Goal: Information Seeking & Learning: Learn about a topic

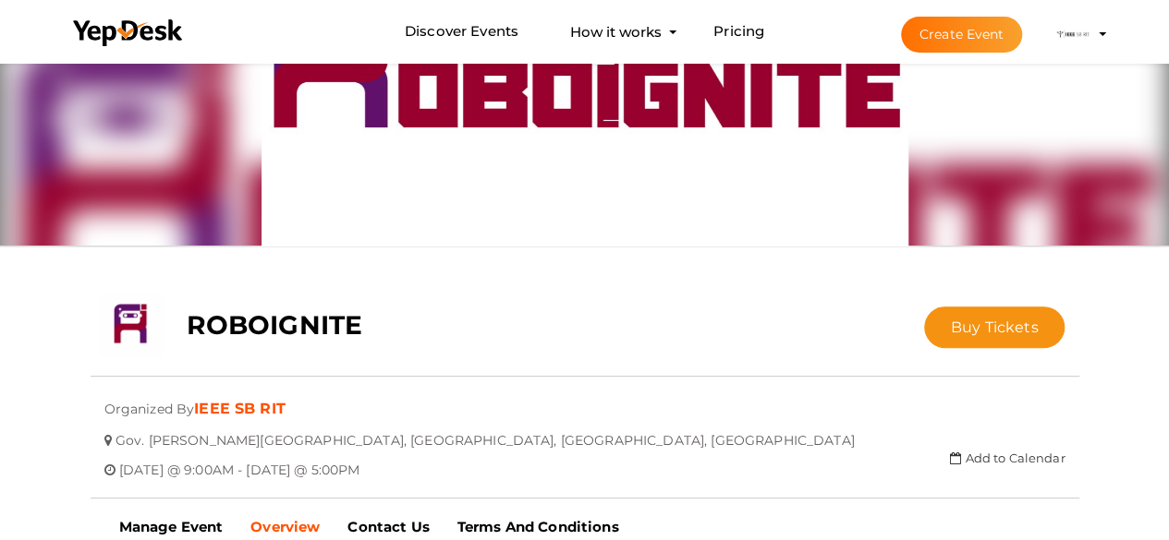
scroll to position [122, 0]
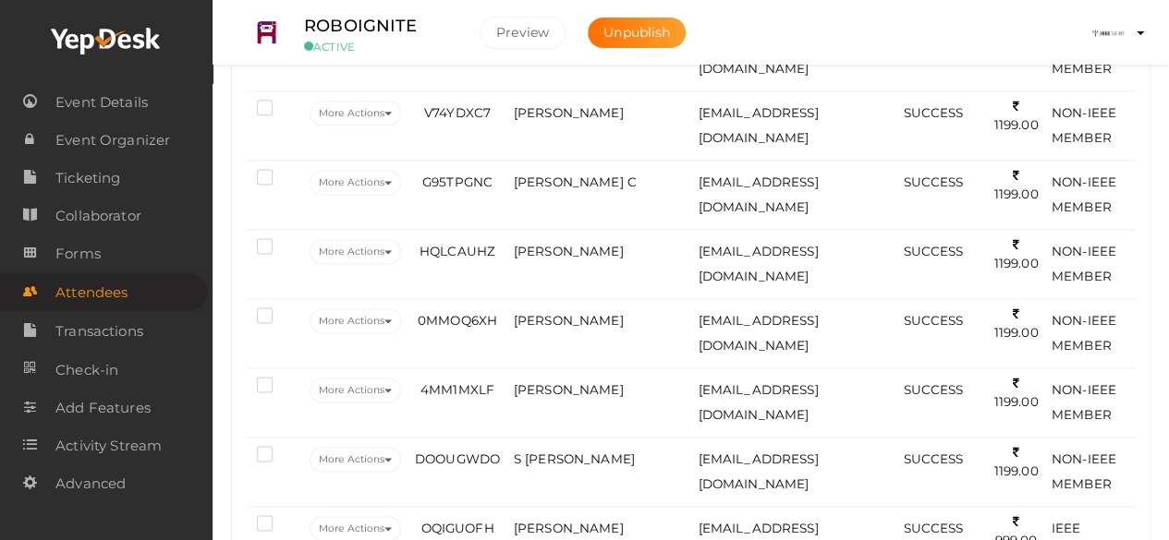
scroll to position [1341, 0]
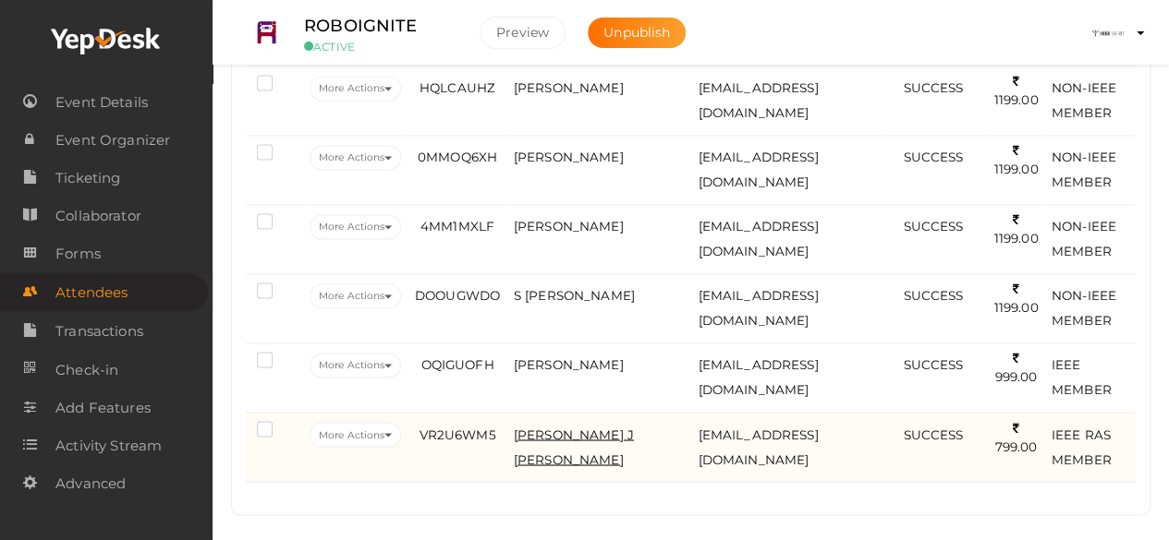
click at [563, 427] on span "[PERSON_NAME] J [PERSON_NAME]" at bounding box center [574, 447] width 120 height 40
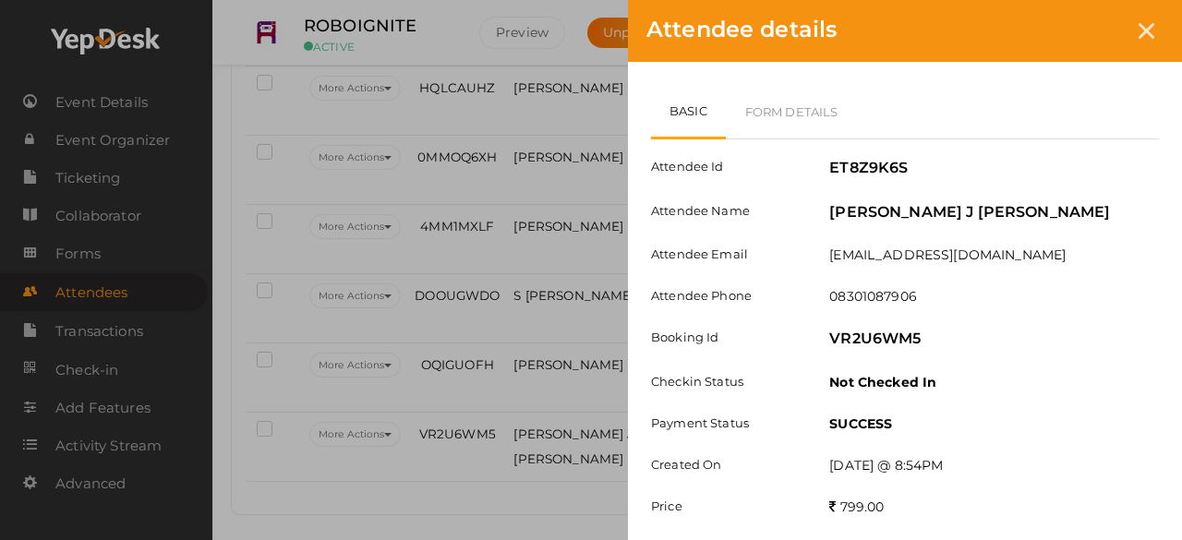
click at [604, 295] on div "Attendee details Basic Form Details Attendee Id ET8Z9K6S Attendee Name [PERSON_…" at bounding box center [591, 270] width 1182 height 540
click at [1150, 28] on icon at bounding box center [1147, 31] width 16 height 16
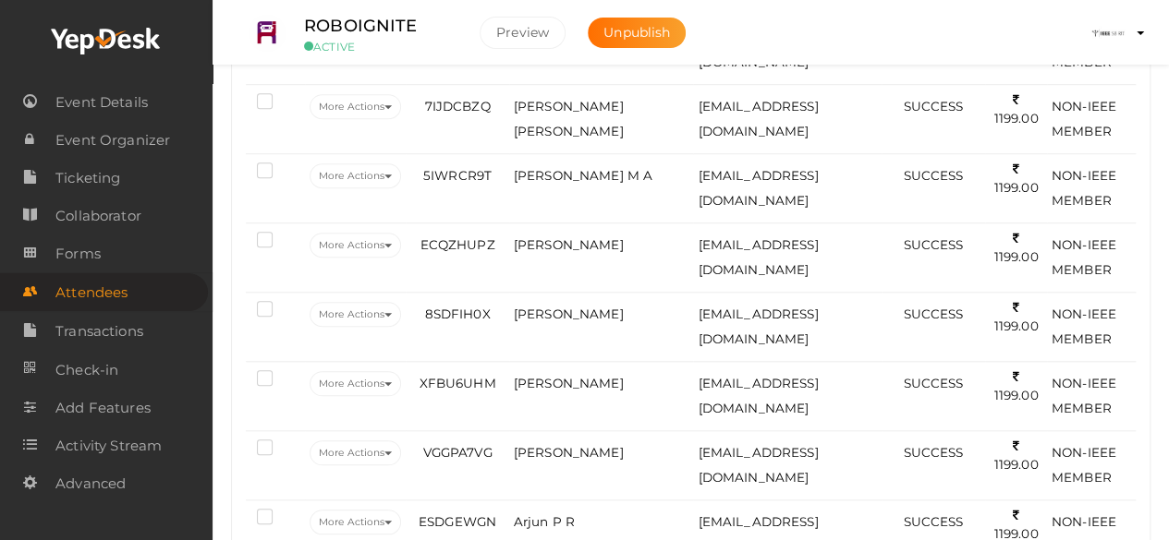
scroll to position [576, 0]
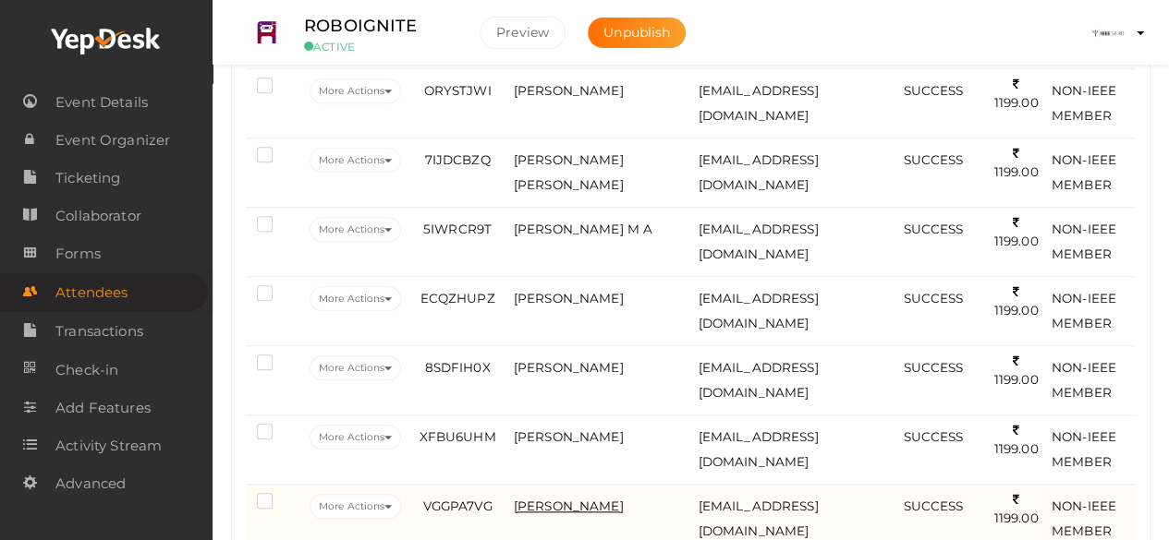
click at [579, 499] on span "[PERSON_NAME]" at bounding box center [569, 506] width 110 height 15
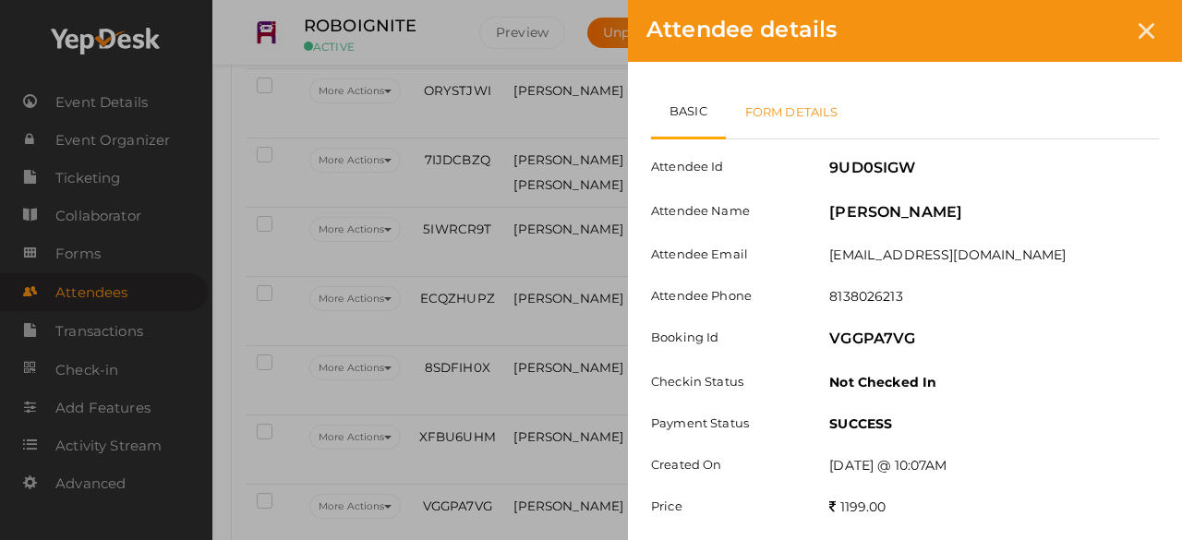
click at [806, 100] on link "Form Details" at bounding box center [792, 112] width 132 height 54
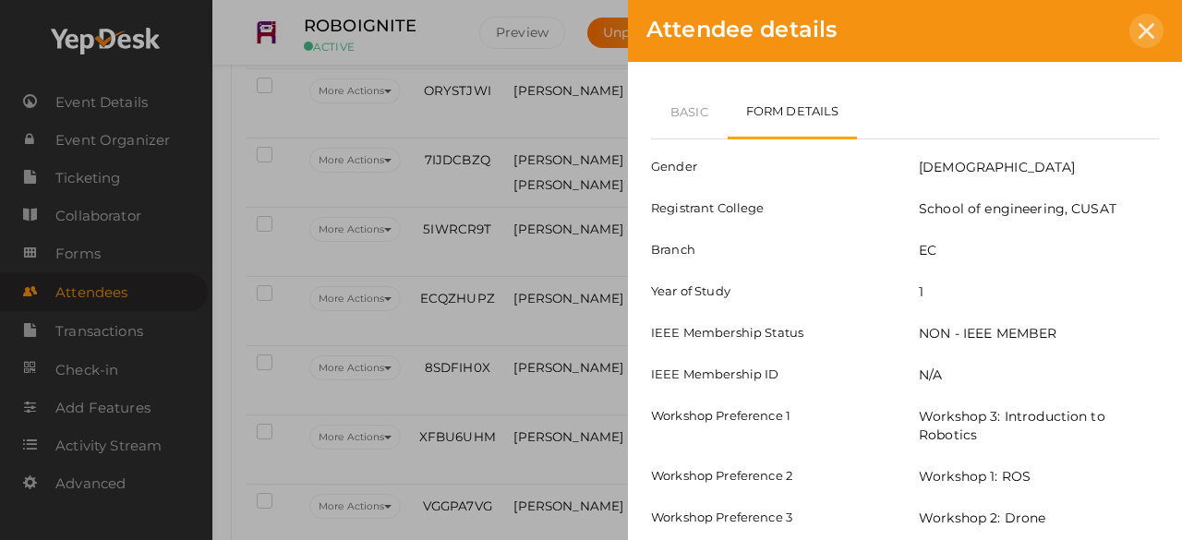
click at [1136, 36] on div at bounding box center [1147, 31] width 34 height 34
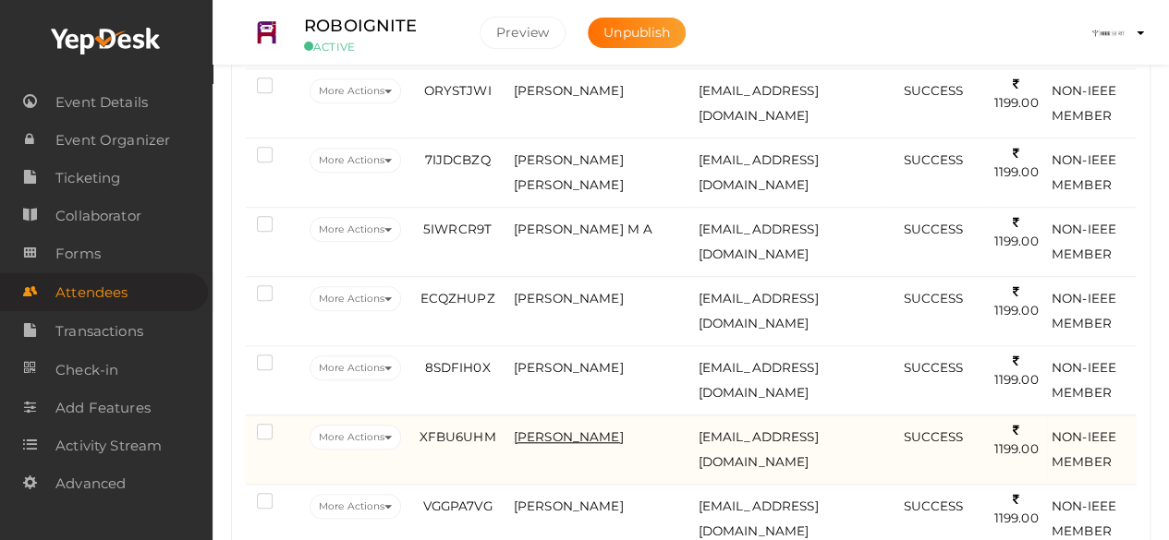
click at [564, 430] on span "[PERSON_NAME]" at bounding box center [569, 437] width 110 height 15
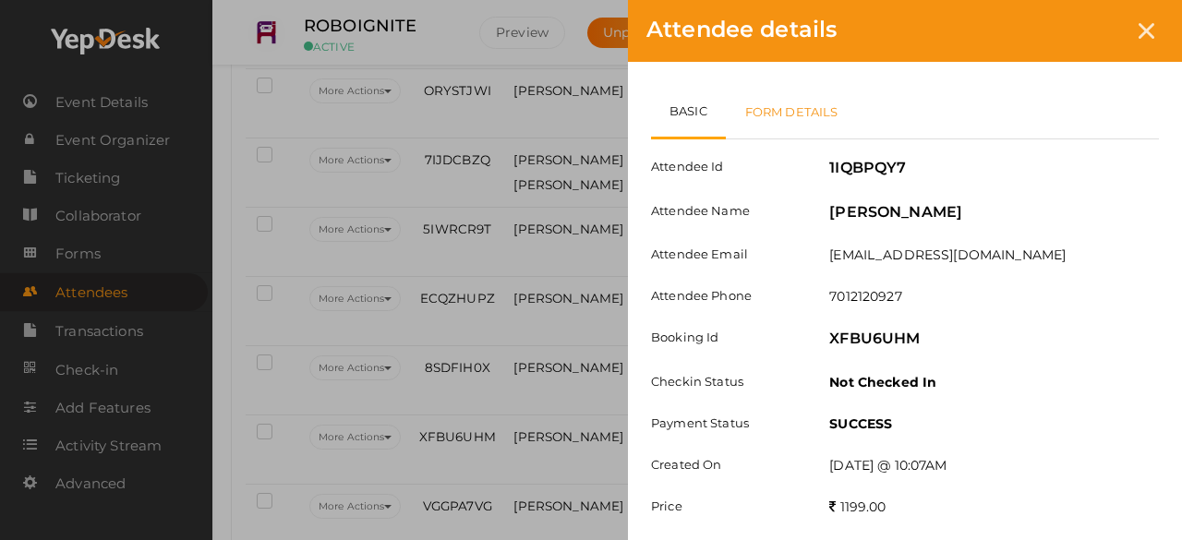
click at [785, 103] on link "Form Details" at bounding box center [792, 112] width 132 height 54
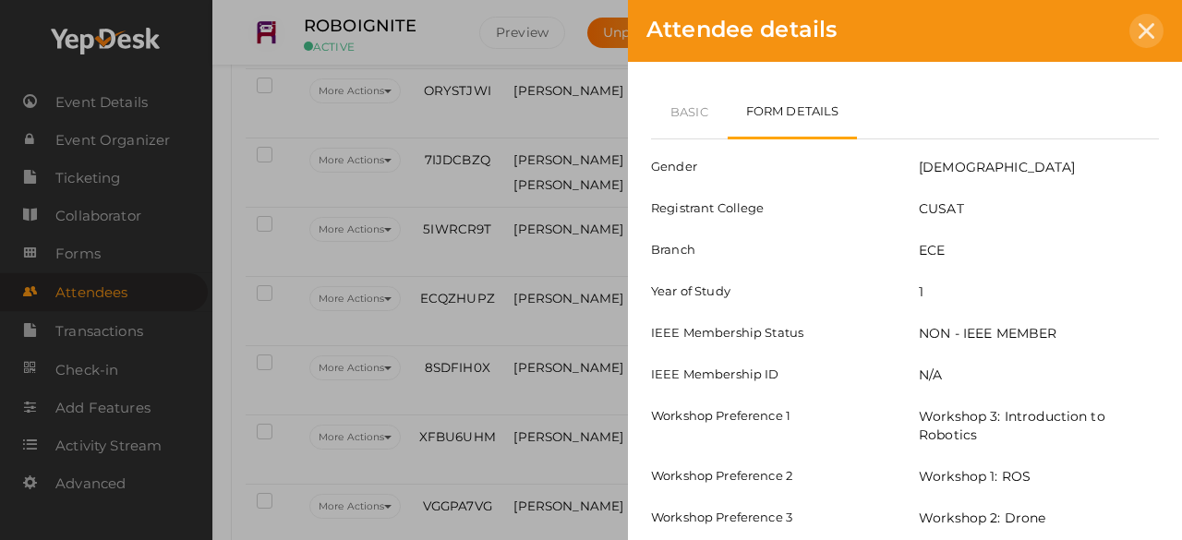
click at [1155, 35] on div at bounding box center [1147, 31] width 34 height 34
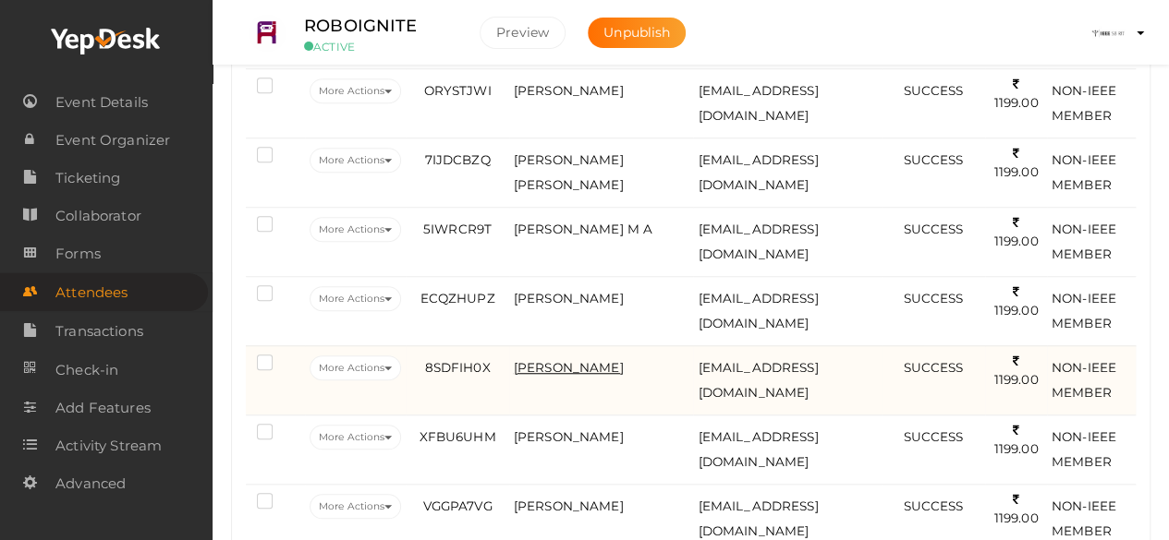
click at [602, 367] on span "[PERSON_NAME]" at bounding box center [569, 367] width 110 height 15
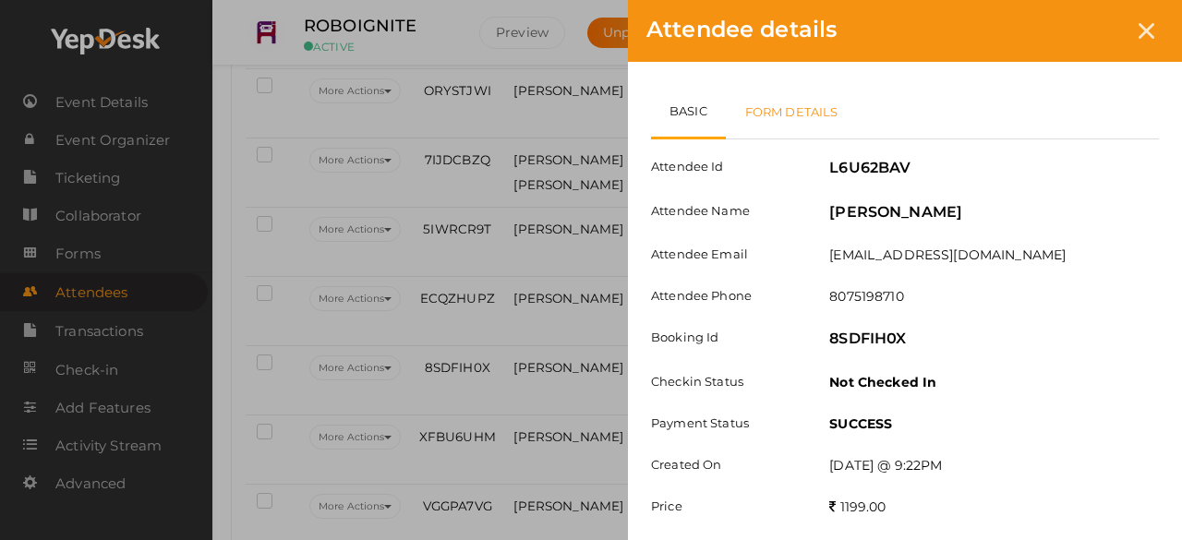
click at [815, 102] on link "Form Details" at bounding box center [792, 112] width 132 height 54
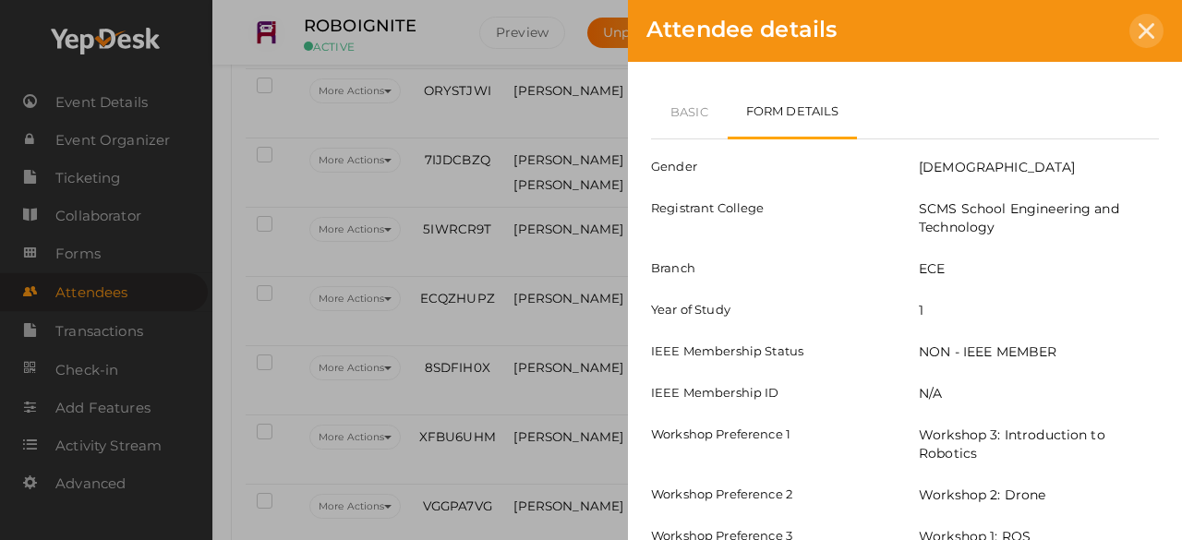
click at [1151, 27] on icon at bounding box center [1147, 31] width 16 height 16
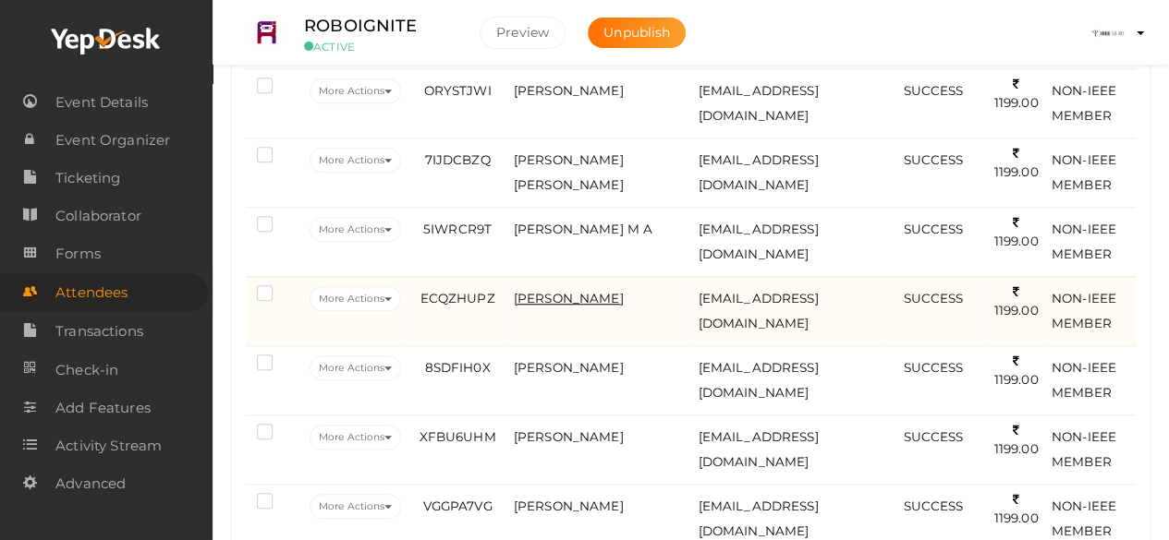
click at [610, 294] on span "[PERSON_NAME]" at bounding box center [569, 298] width 110 height 15
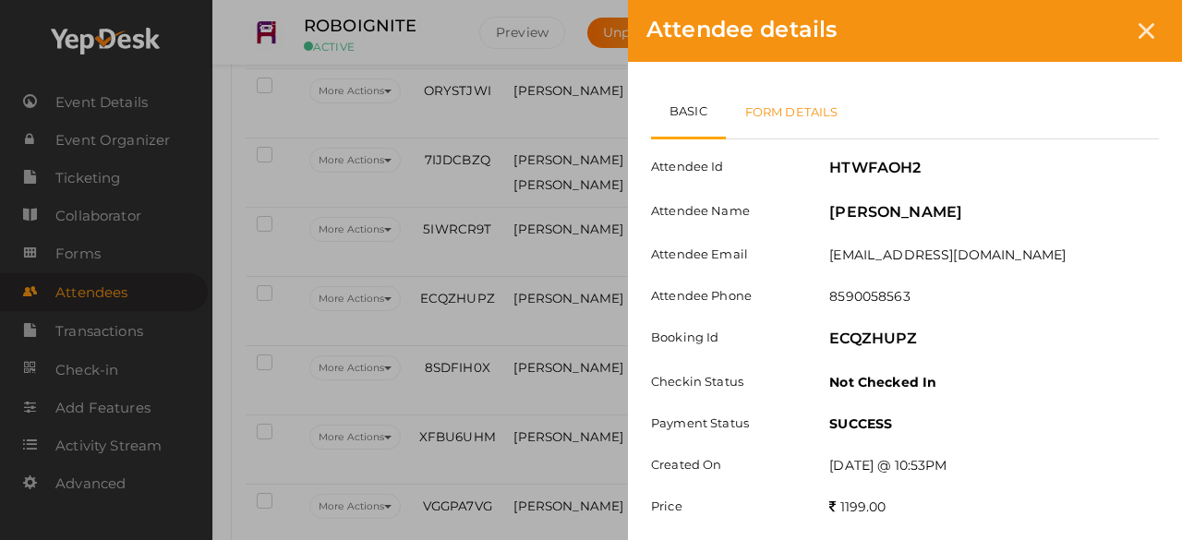
click at [818, 115] on link "Form Details" at bounding box center [792, 112] width 132 height 54
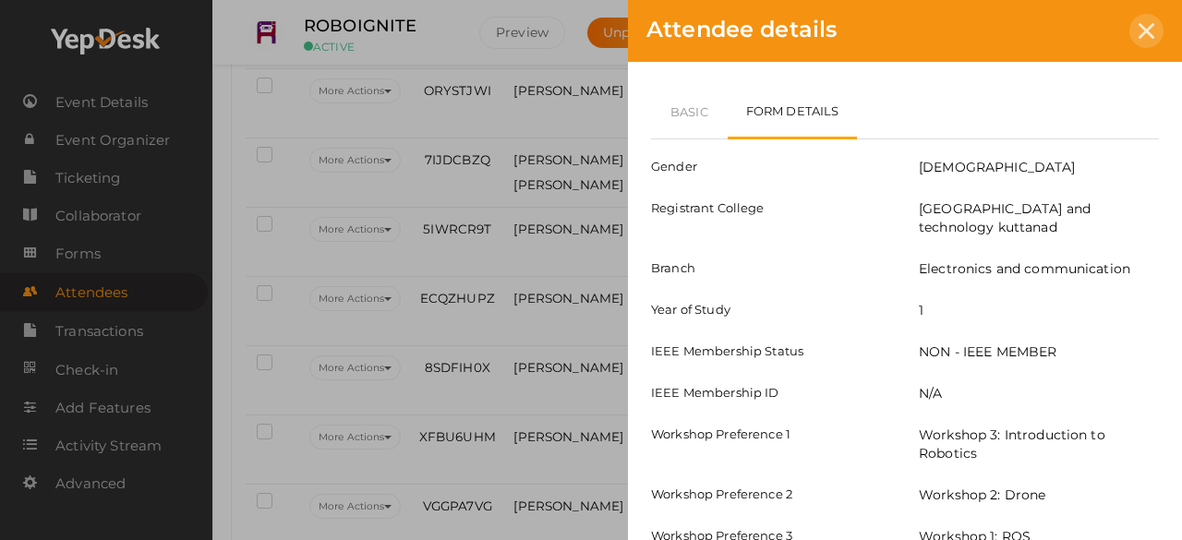
click at [1160, 30] on div at bounding box center [1147, 31] width 34 height 34
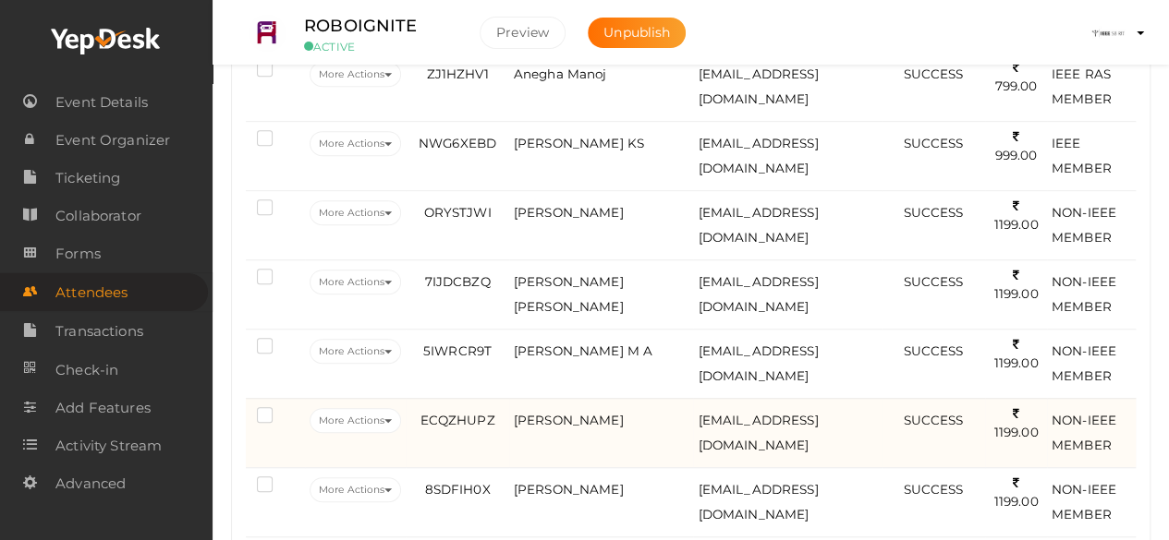
scroll to position [449, 0]
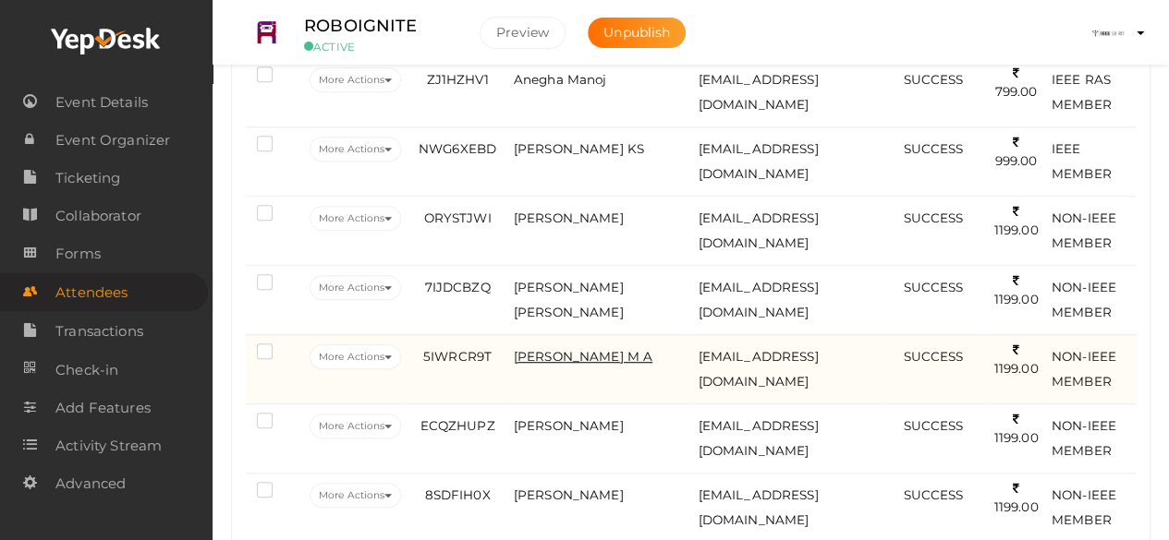
click at [570, 358] on span "[PERSON_NAME] M A" at bounding box center [583, 356] width 139 height 15
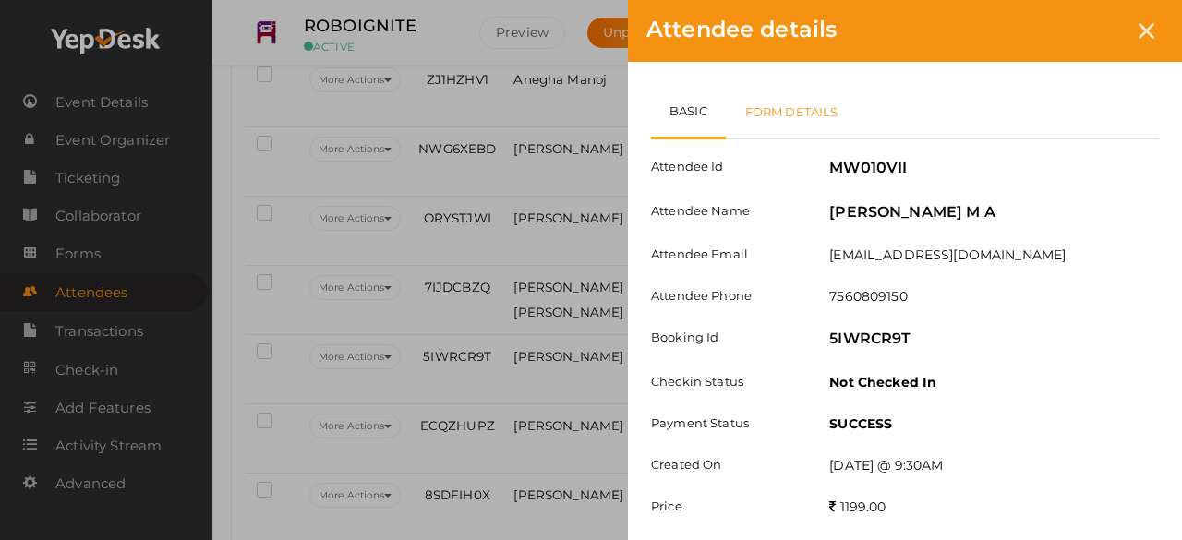
click at [751, 121] on link "Form Details" at bounding box center [792, 112] width 132 height 54
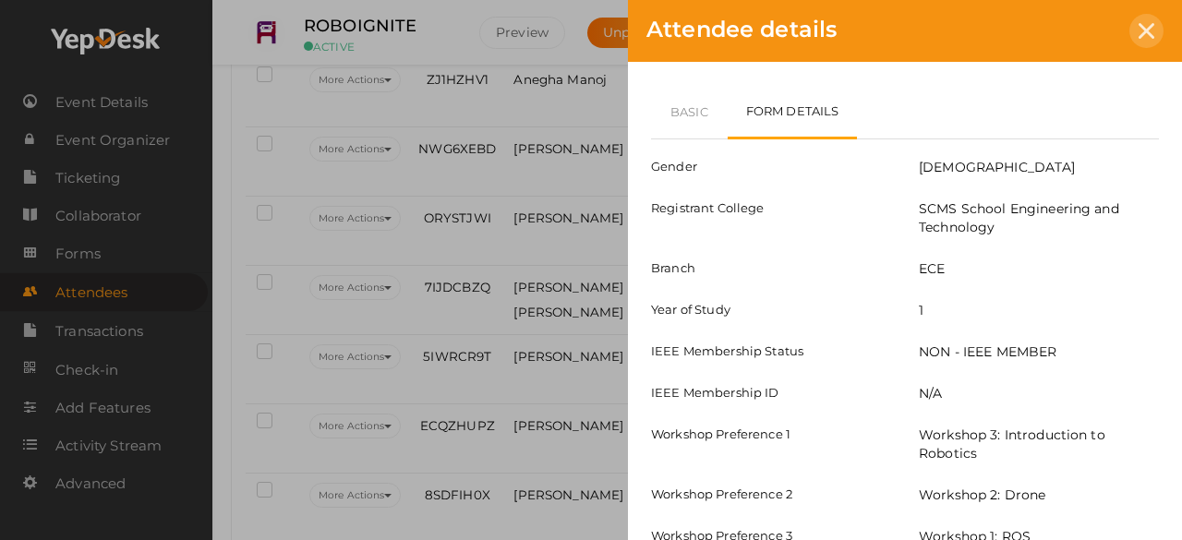
click at [1136, 33] on div at bounding box center [1147, 31] width 34 height 34
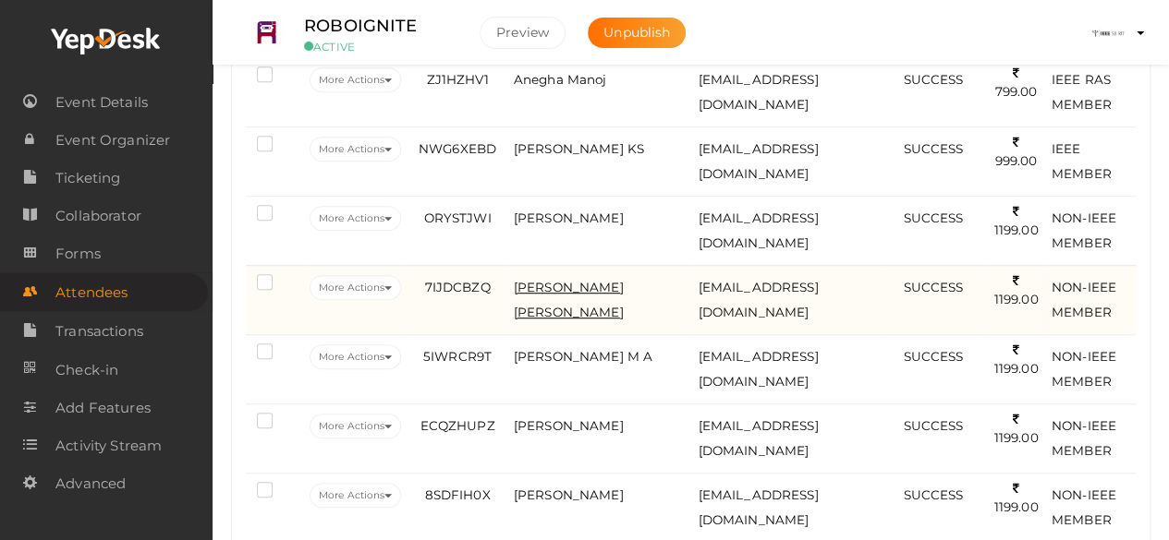
click at [580, 280] on span "[PERSON_NAME] [PERSON_NAME]" at bounding box center [569, 300] width 110 height 40
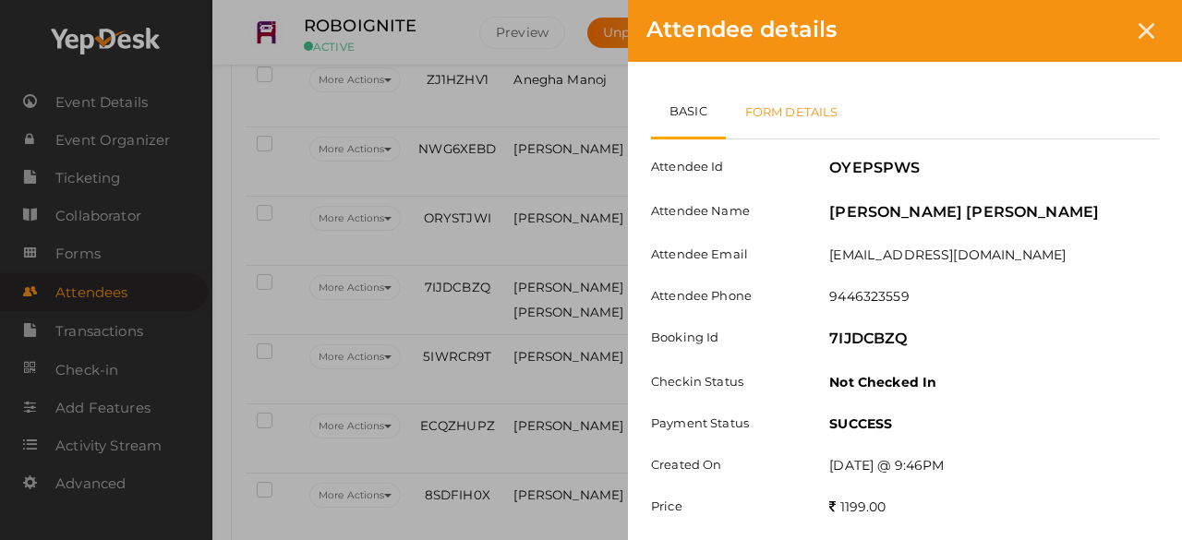
click at [817, 117] on link "Form Details" at bounding box center [792, 112] width 132 height 54
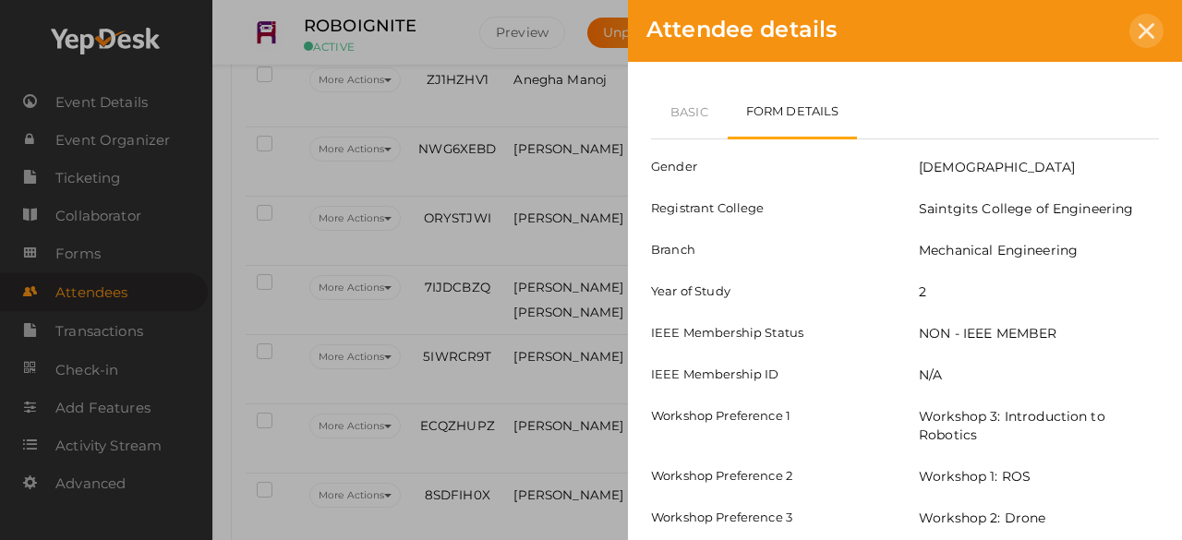
click at [1157, 33] on div at bounding box center [1147, 31] width 34 height 34
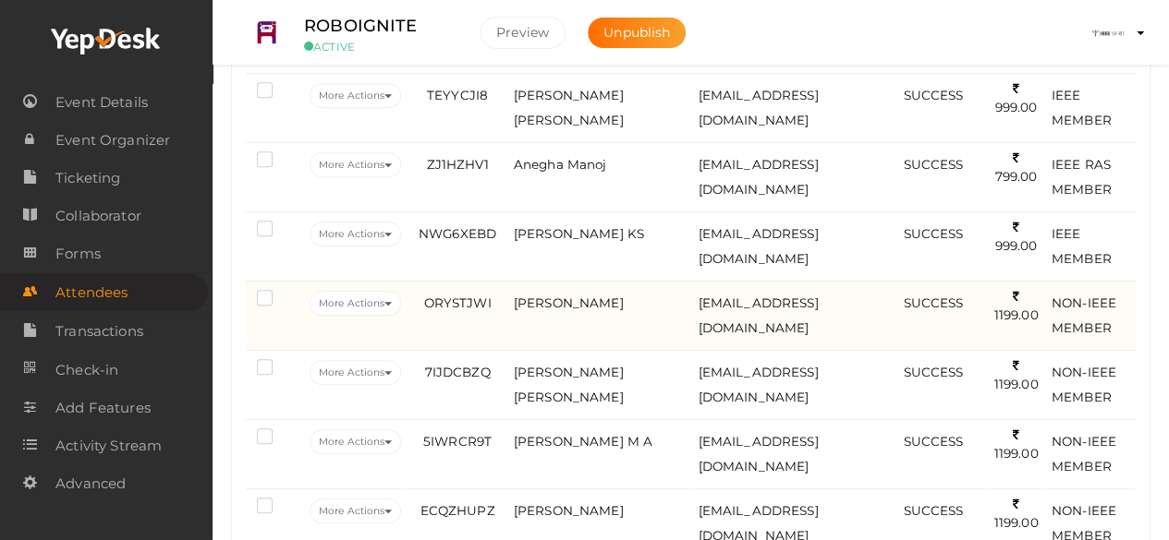
scroll to position [362, 0]
click at [562, 312] on span "[PERSON_NAME]" at bounding box center [569, 304] width 110 height 15
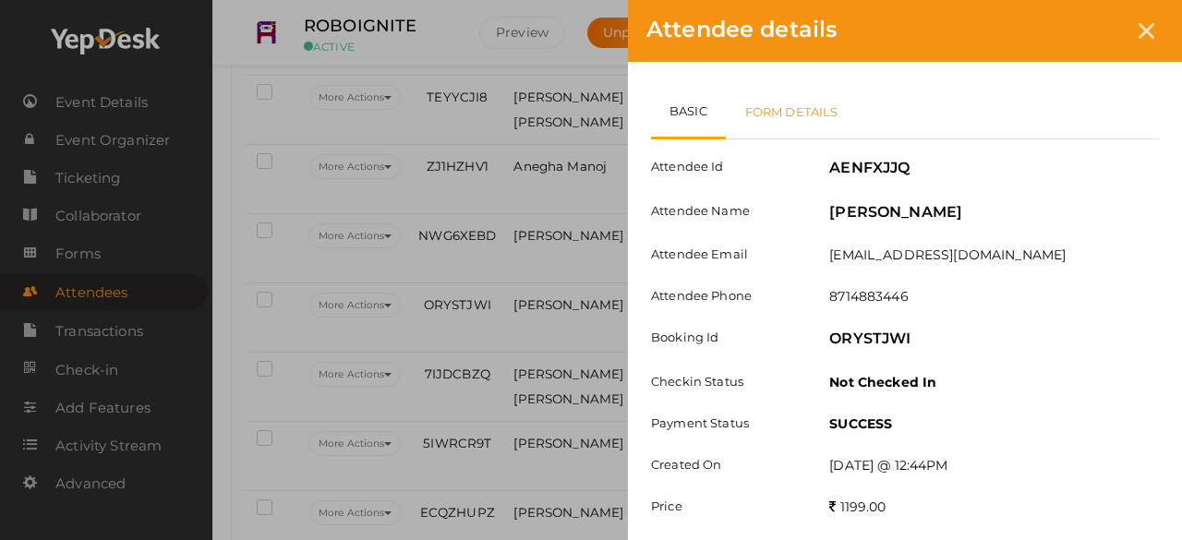
click at [768, 119] on link "Form Details" at bounding box center [792, 112] width 132 height 54
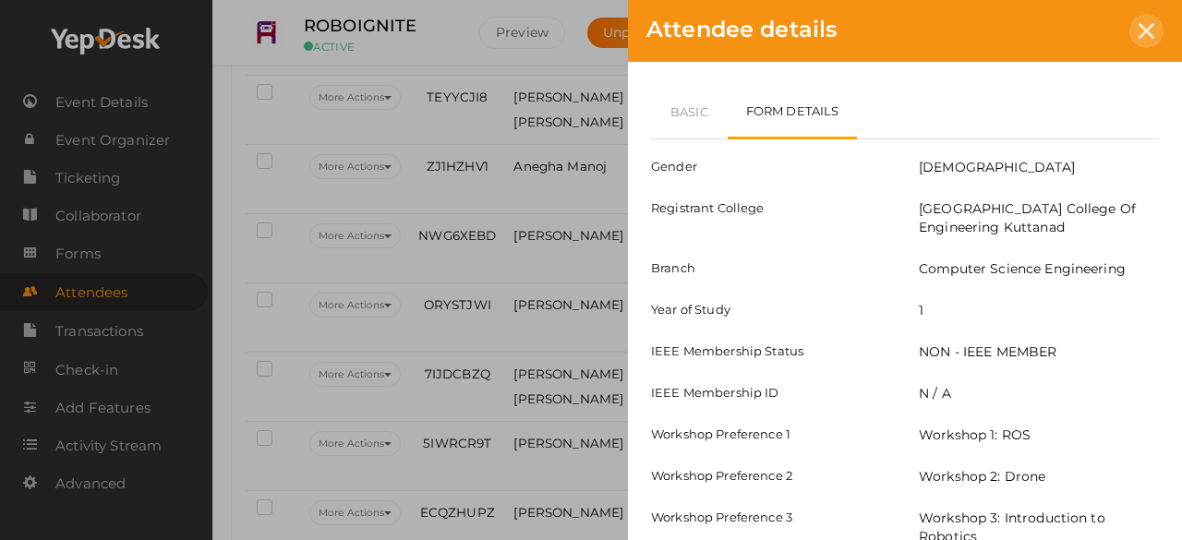
click at [1136, 34] on div at bounding box center [1147, 31] width 34 height 34
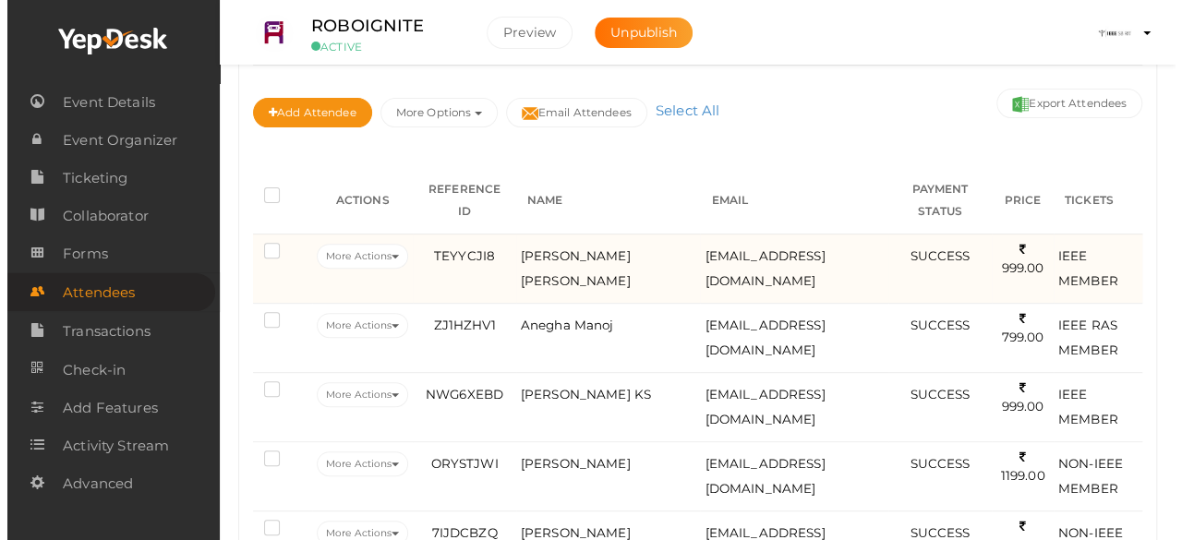
scroll to position [203, 0]
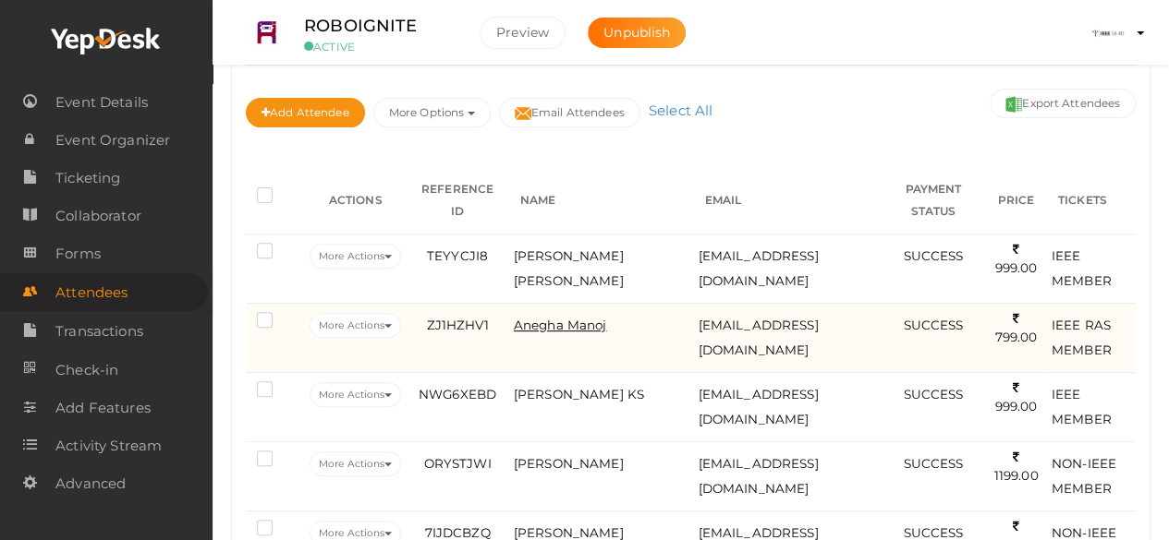
click at [602, 325] on span "Anegha Manoj" at bounding box center [560, 325] width 93 height 15
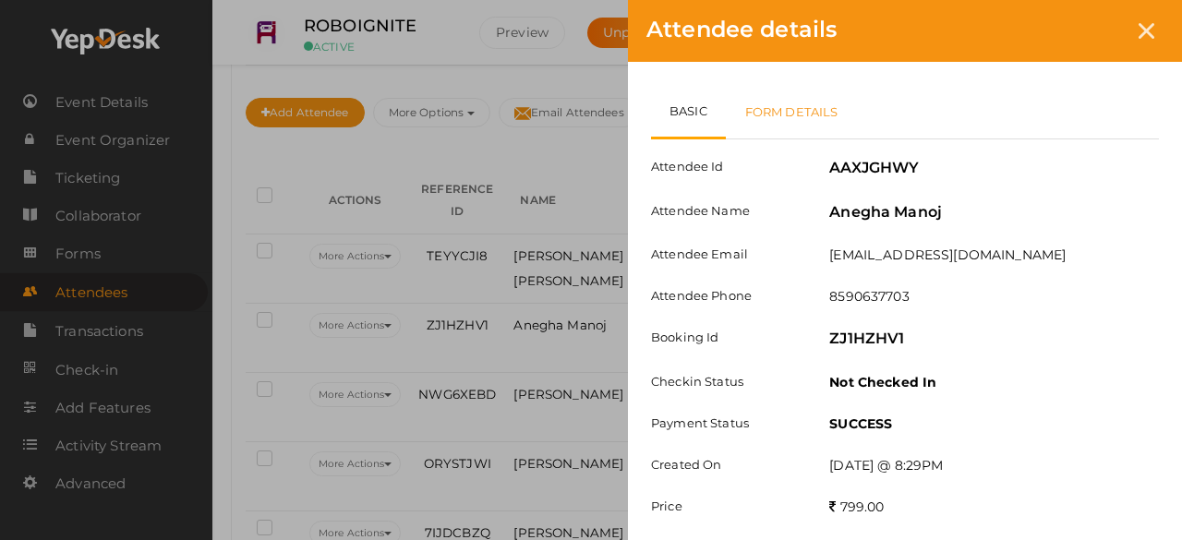
click at [776, 115] on link "Form Details" at bounding box center [792, 112] width 132 height 54
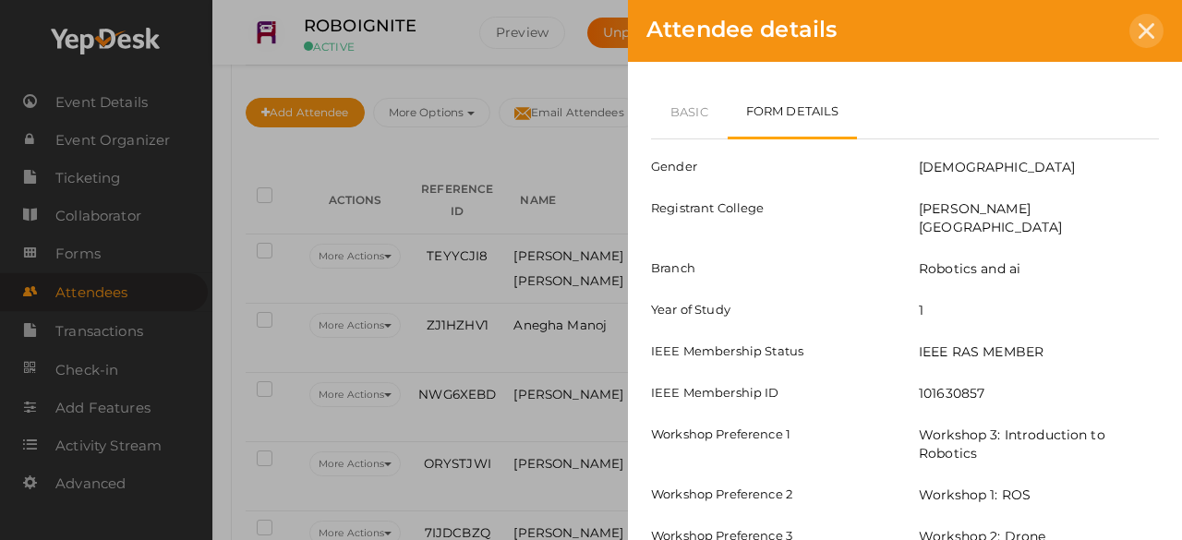
click at [1142, 42] on div at bounding box center [1147, 31] width 34 height 34
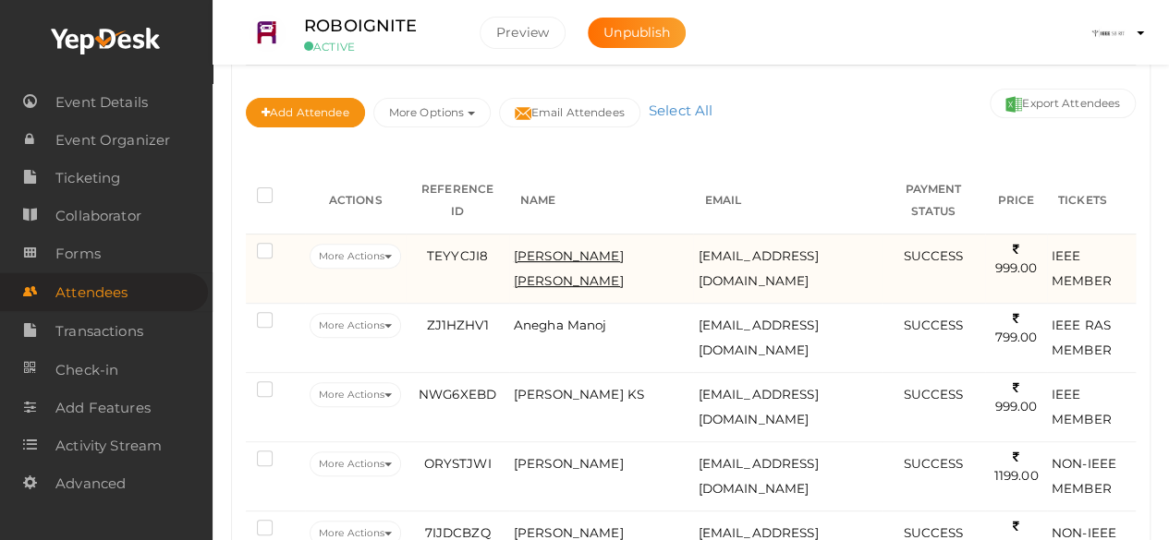
click at [581, 258] on span "[PERSON_NAME] [PERSON_NAME]" at bounding box center [569, 269] width 110 height 40
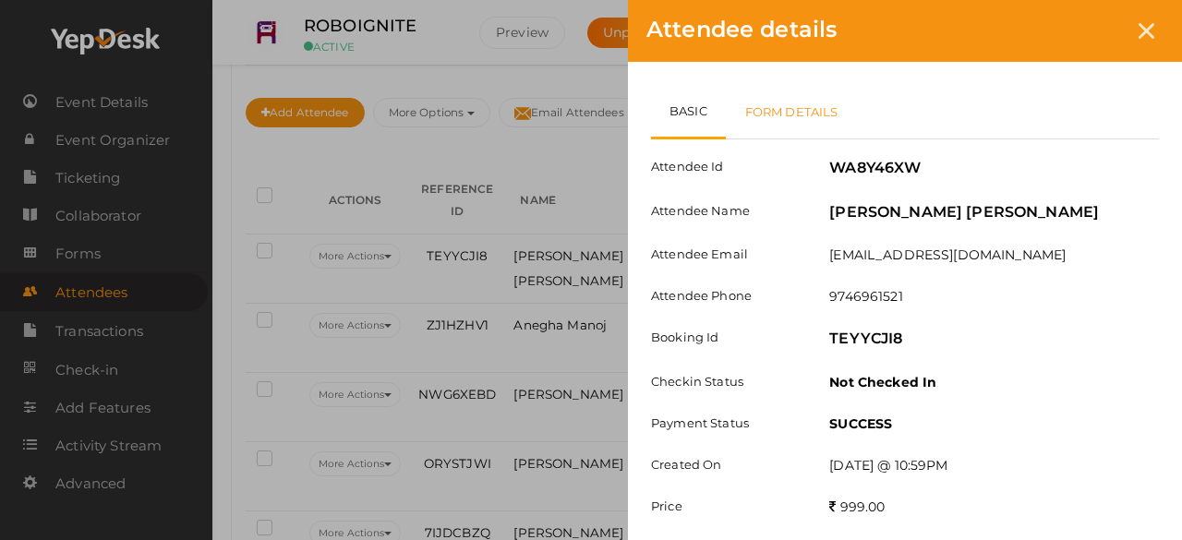
click at [818, 99] on link "Form Details" at bounding box center [792, 112] width 132 height 54
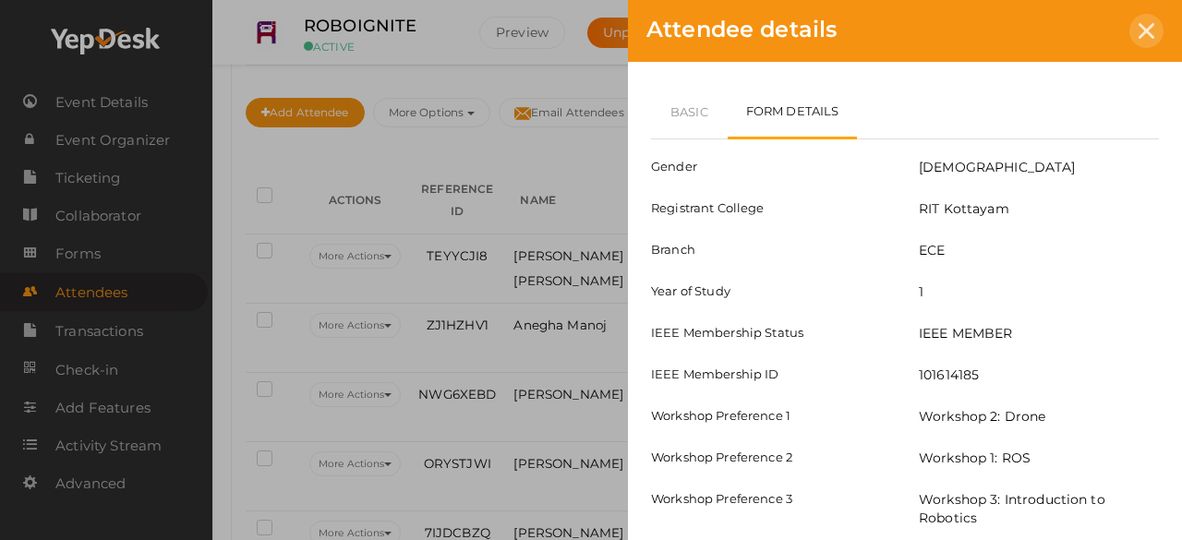
click at [1149, 28] on icon at bounding box center [1147, 31] width 16 height 16
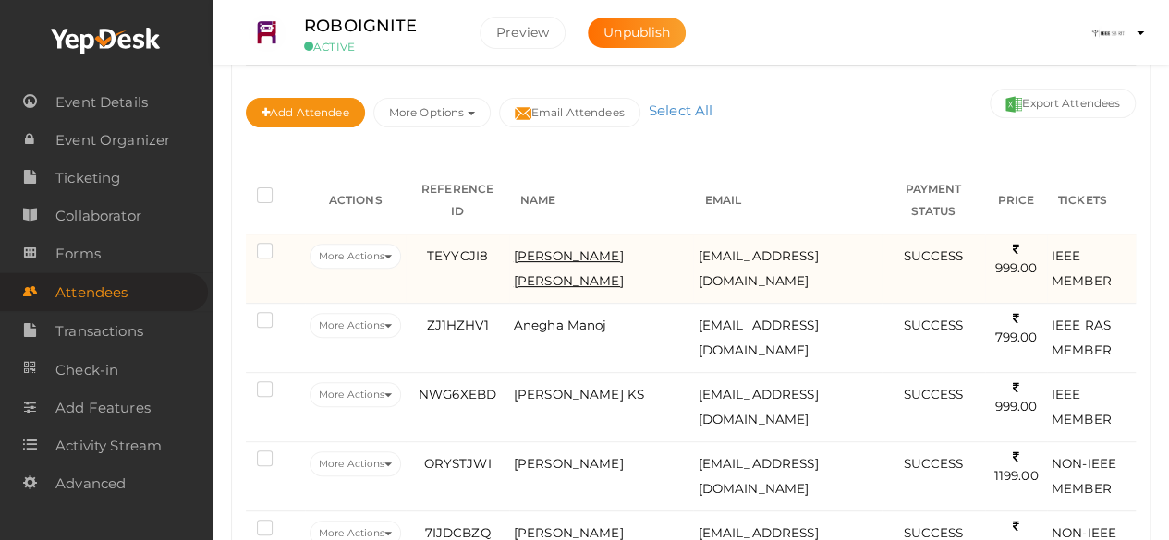
click at [564, 253] on span "[PERSON_NAME] [PERSON_NAME]" at bounding box center [569, 269] width 110 height 40
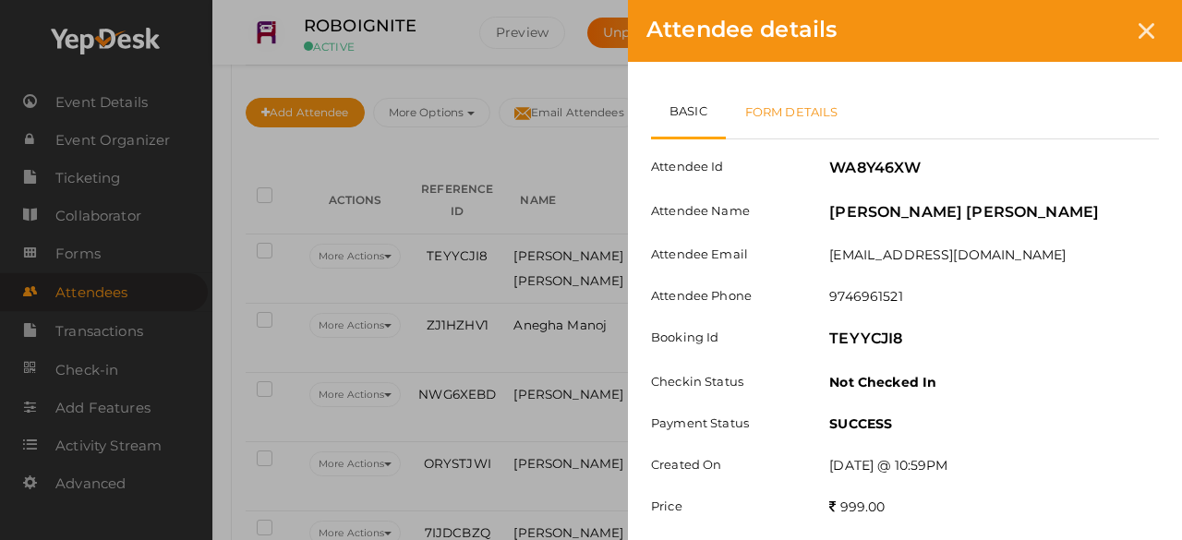
click at [767, 100] on link "Form Details" at bounding box center [792, 112] width 132 height 54
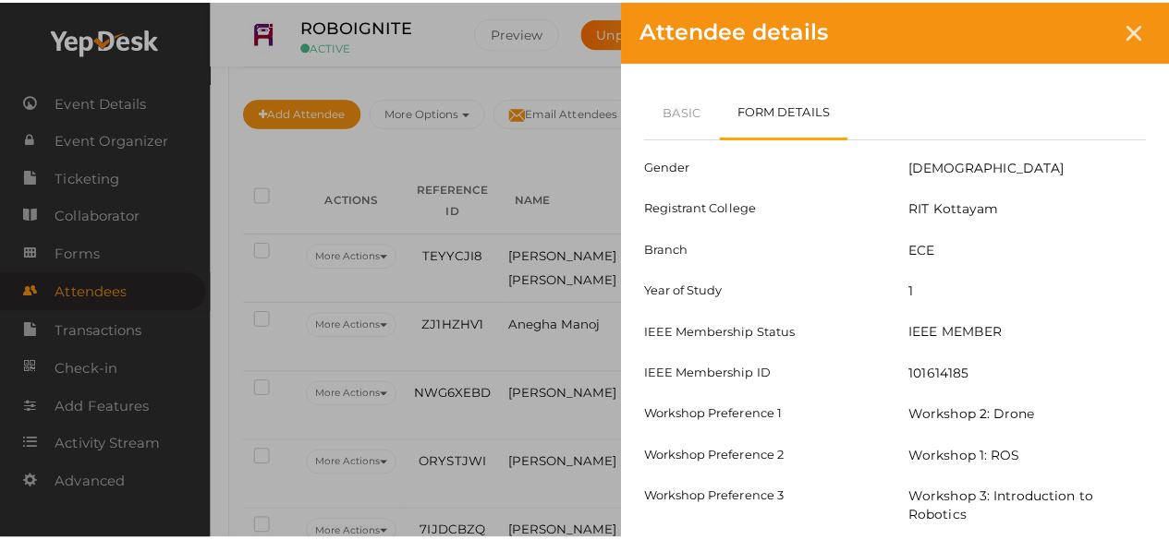
scroll to position [107, 0]
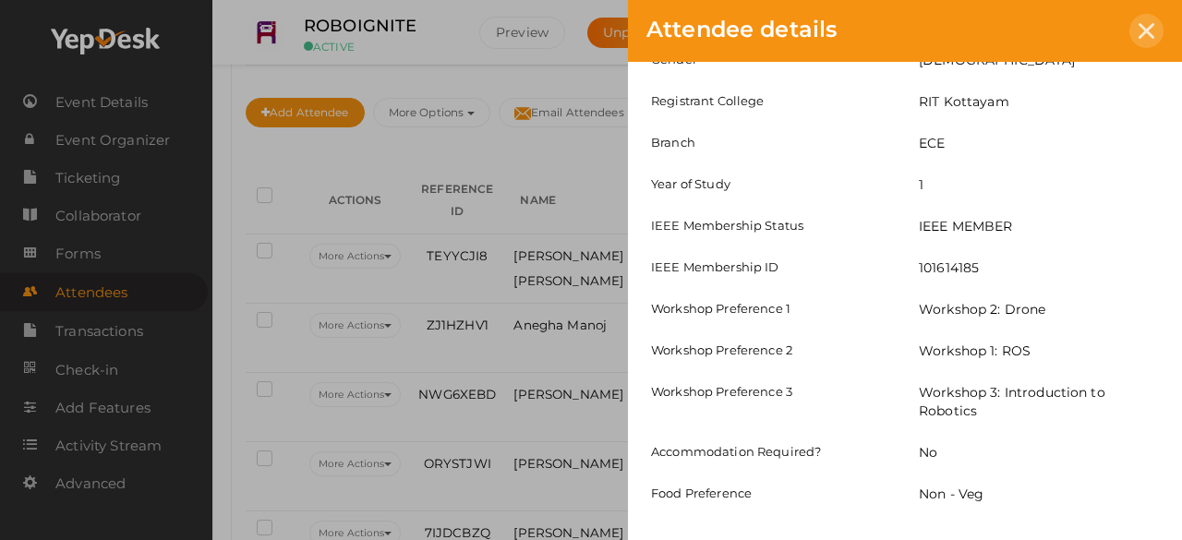
click at [1146, 37] on icon at bounding box center [1147, 31] width 16 height 16
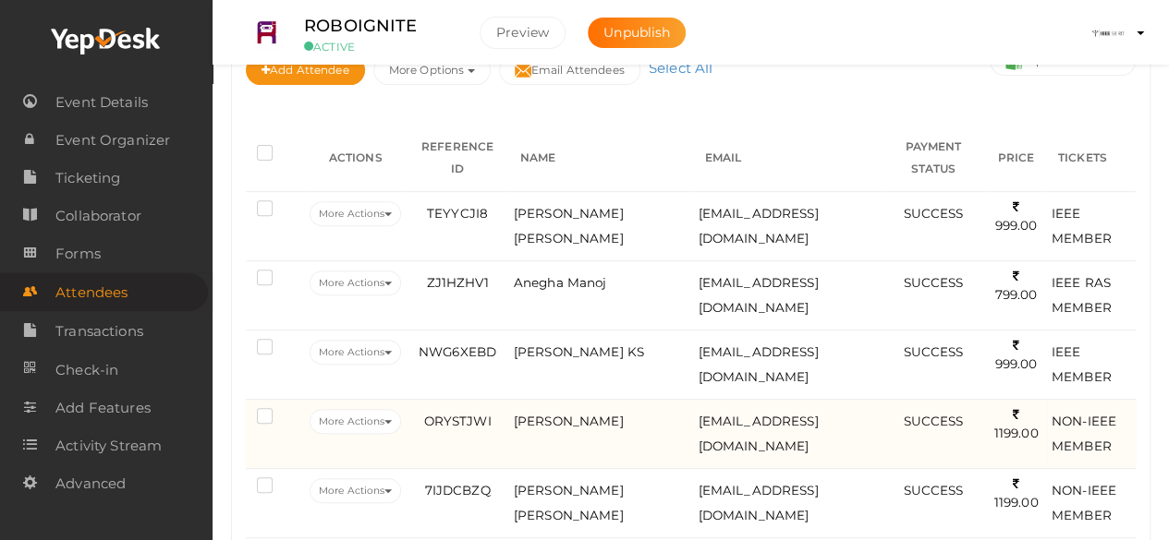
scroll to position [0, 0]
